Goal: Transaction & Acquisition: Subscribe to service/newsletter

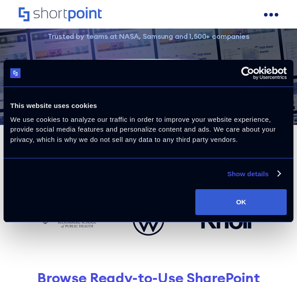
scroll to position [76, 0]
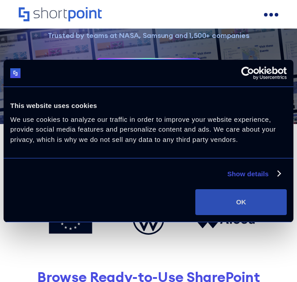
click at [239, 205] on button "OK" at bounding box center [240, 202] width 91 height 26
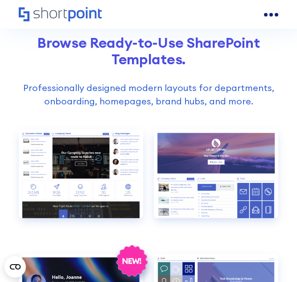
scroll to position [0, 0]
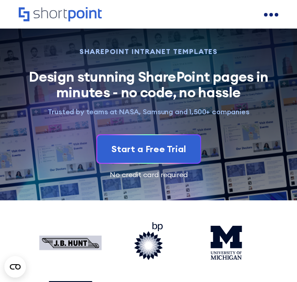
click at [170, 166] on div "Start a Free Trial No credit card required" at bounding box center [149, 156] width 260 height 44
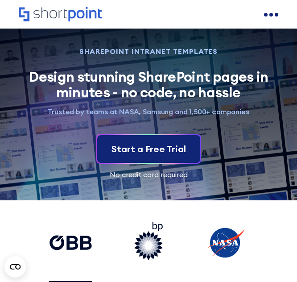
click at [164, 149] on div "Start a Free Trial" at bounding box center [149, 148] width 74 height 13
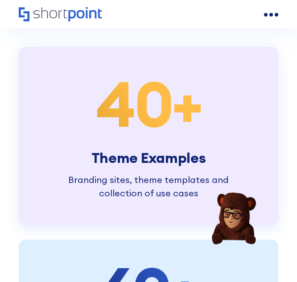
scroll to position [2185, 0]
